Goal: Task Accomplishment & Management: Complete application form

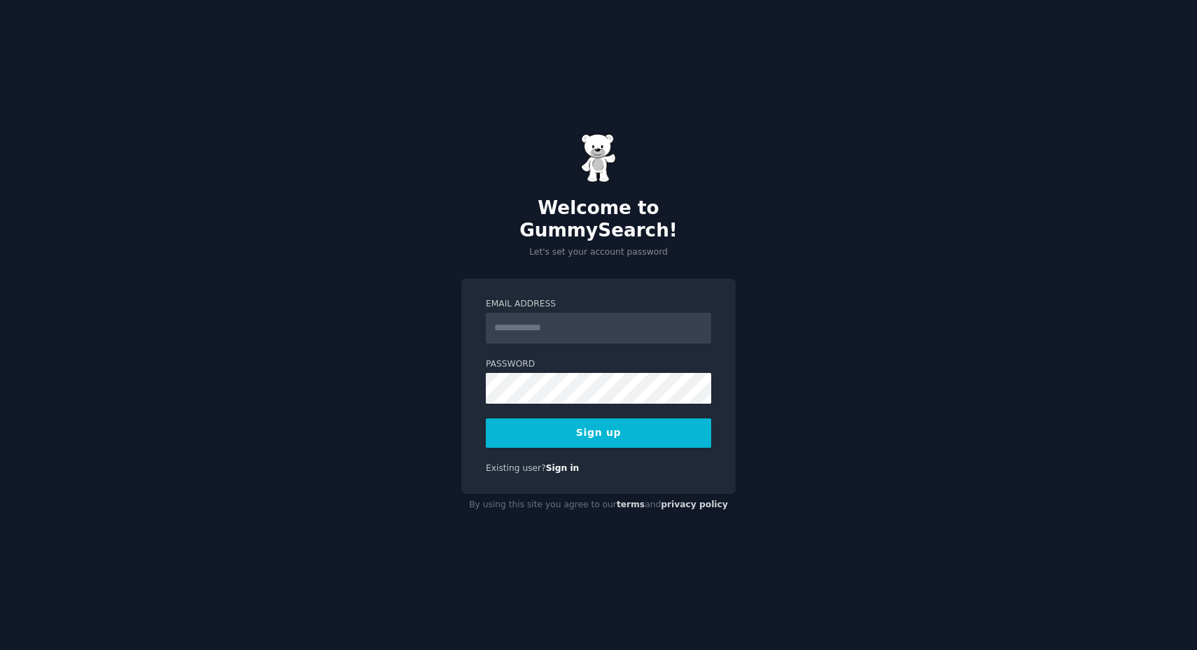
click at [560, 449] on div "Email Address Password Sign up Existing user? Sign in" at bounding box center [598, 386] width 274 height 216
click at [556, 463] on link "Sign in" at bounding box center [563, 468] width 34 height 10
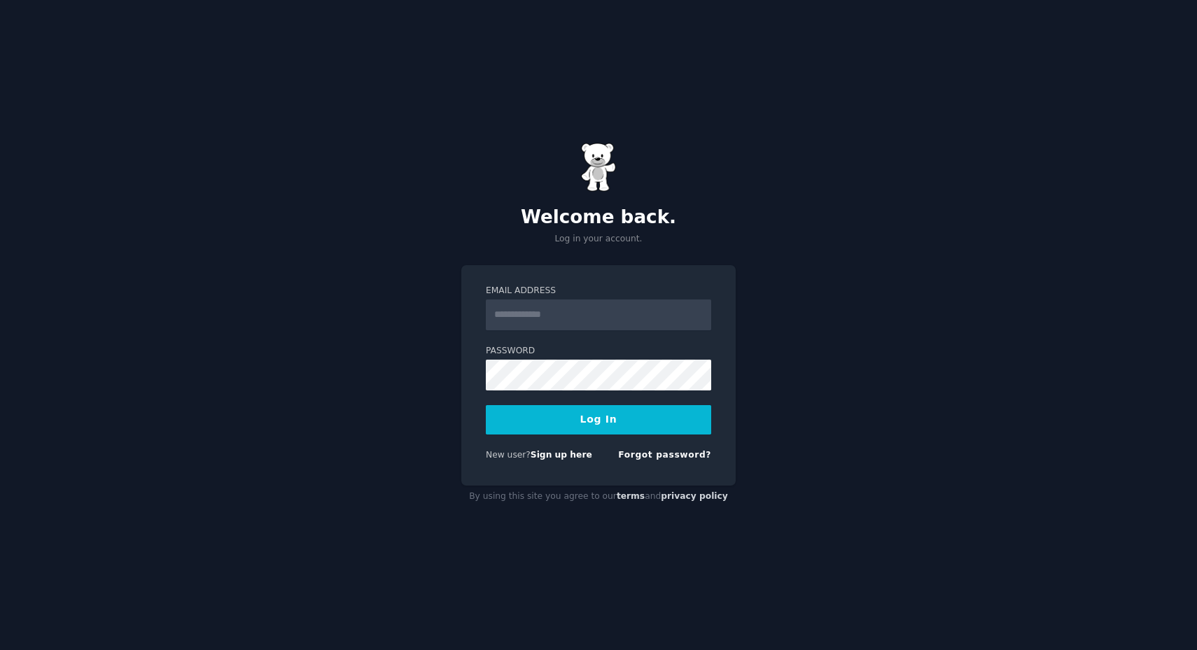
click at [542, 313] on input "Email Address" at bounding box center [598, 314] width 225 height 31
type input "**********"
click at [598, 419] on button "Log In" at bounding box center [598, 419] width 225 height 29
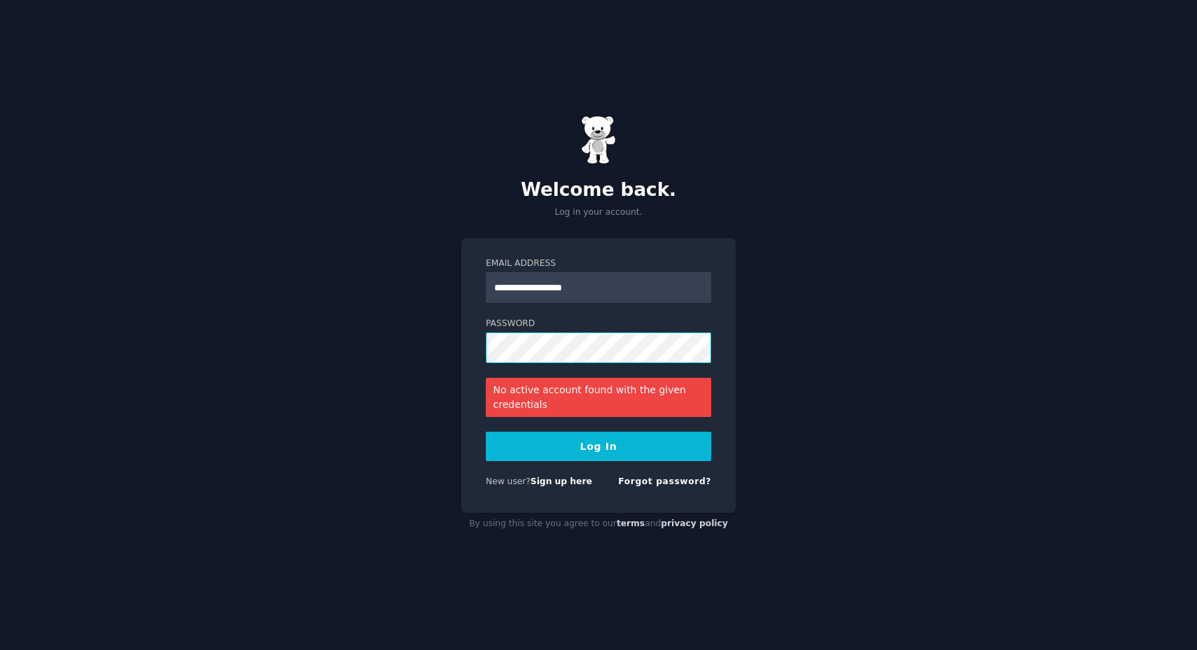
click at [598, 446] on button "Log In" at bounding box center [598, 446] width 225 height 29
click at [563, 480] on link "Sign up here" at bounding box center [561, 482] width 62 height 10
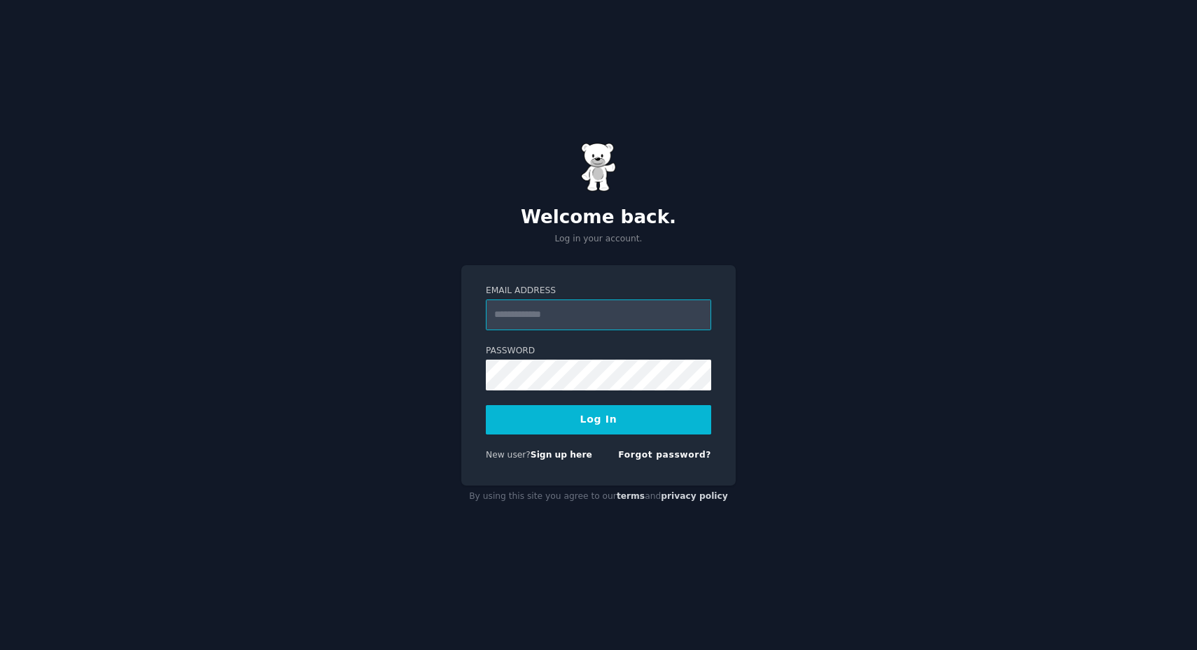
type input "**********"
click at [598, 419] on button "Log In" at bounding box center [598, 419] width 225 height 29
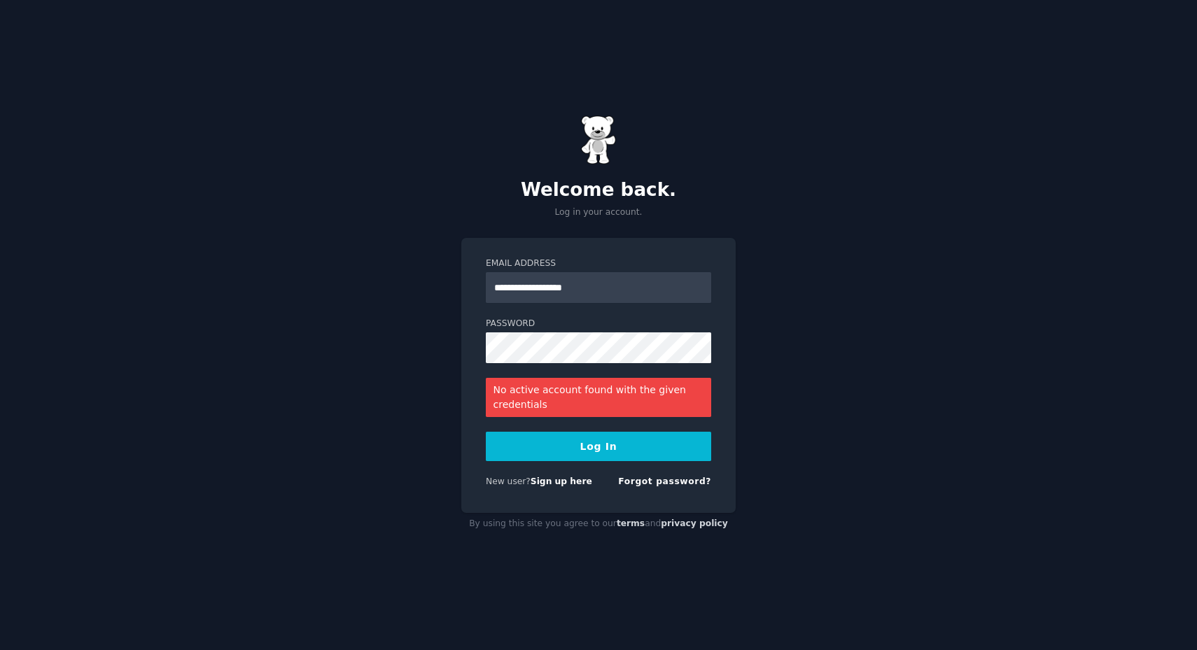
click at [594, 444] on button "Log In" at bounding box center [598, 446] width 225 height 29
click at [484, 342] on div "**********" at bounding box center [598, 375] width 274 height 275
click at [598, 446] on button "Log In" at bounding box center [598, 446] width 225 height 29
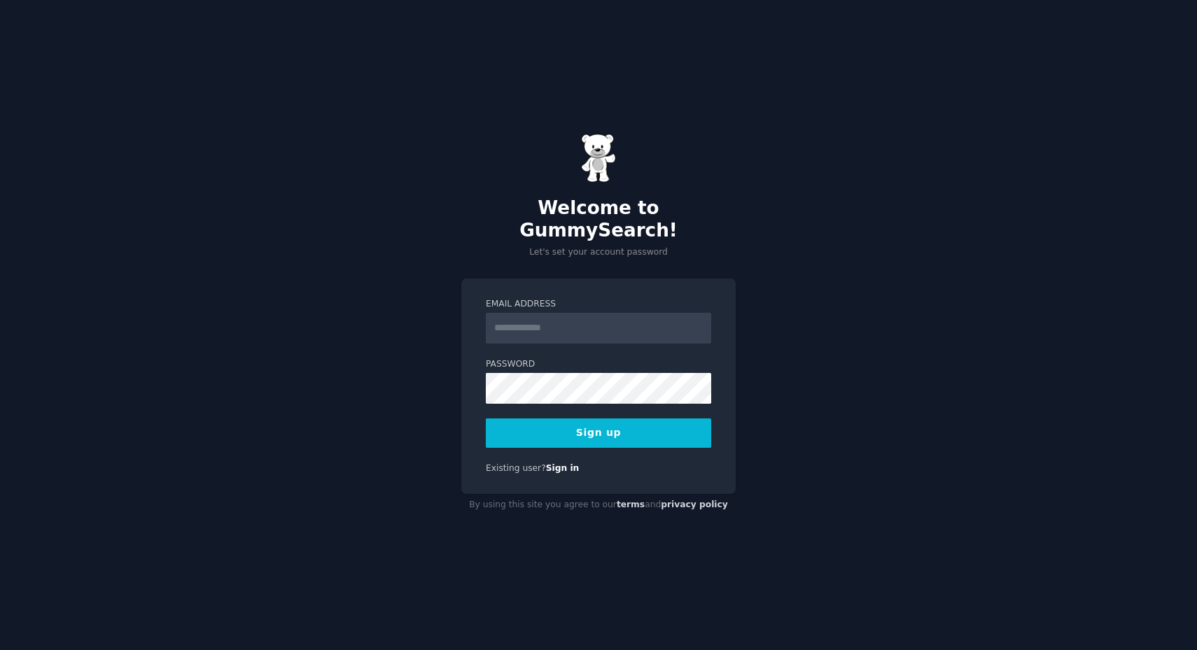
click at [264, 253] on div "Welcome to GummySearch! Let's set your account password Email Address Password …" at bounding box center [598, 325] width 1197 height 650
click at [558, 313] on input "Email Address" at bounding box center [598, 328] width 225 height 31
type input "**********"
click at [598, 421] on button "Sign up" at bounding box center [598, 432] width 225 height 29
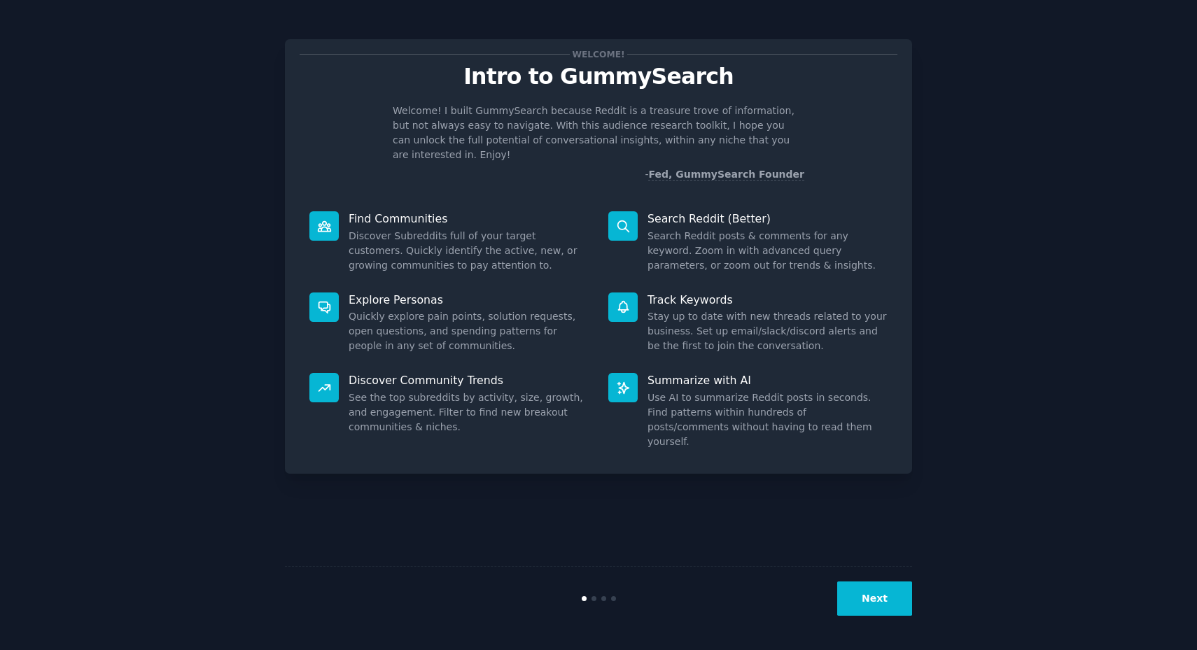
click at [877, 608] on button "Next" at bounding box center [874, 598] width 75 height 34
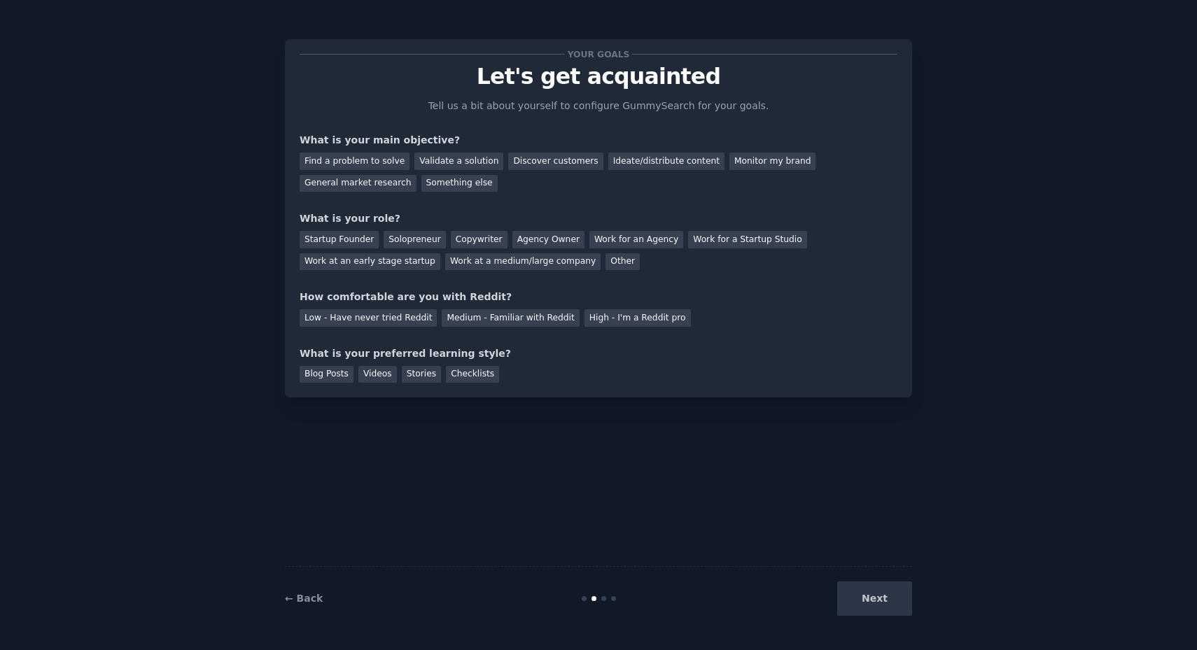
click at [877, 608] on div "Next" at bounding box center [807, 598] width 209 height 34
click at [470, 316] on div "Medium - Familiar with Reddit" at bounding box center [510, 317] width 137 height 17
click at [403, 234] on div "Solopreneur" at bounding box center [414, 239] width 62 height 17
click at [372, 159] on div "Find a problem to solve" at bounding box center [354, 161] width 110 height 17
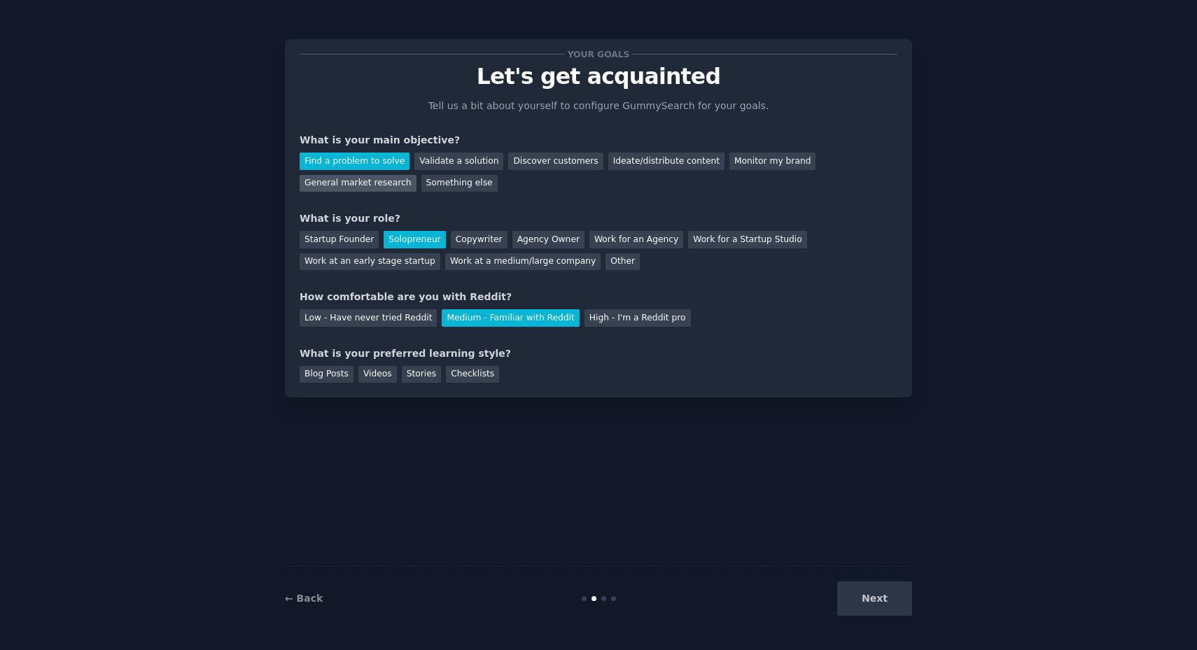
click at [369, 183] on div "General market research" at bounding box center [357, 183] width 117 height 17
click at [369, 158] on div "Find a problem to solve" at bounding box center [354, 161] width 110 height 17
click at [868, 597] on div "Next" at bounding box center [807, 598] width 209 height 34
click at [329, 375] on div "Blog Posts" at bounding box center [326, 374] width 54 height 17
click at [481, 374] on div "Checklists" at bounding box center [472, 374] width 53 height 17
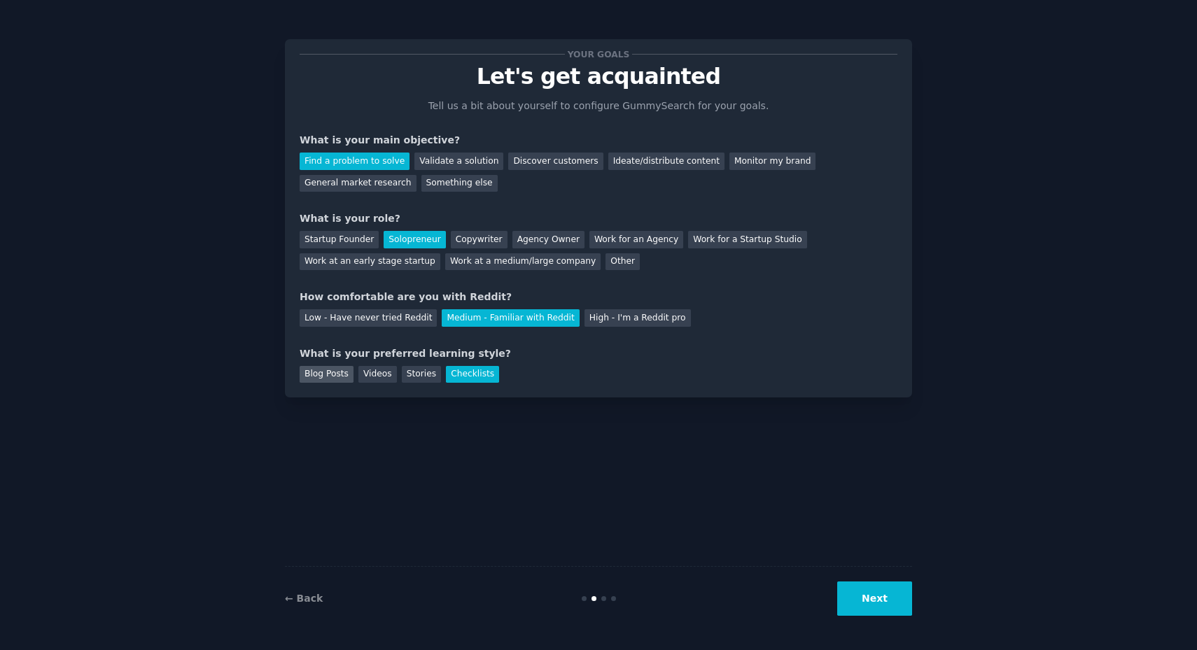
click at [327, 370] on div "Blog Posts" at bounding box center [326, 374] width 54 height 17
click at [876, 607] on button "Next" at bounding box center [874, 598] width 75 height 34
